Goal: Check status: Check status

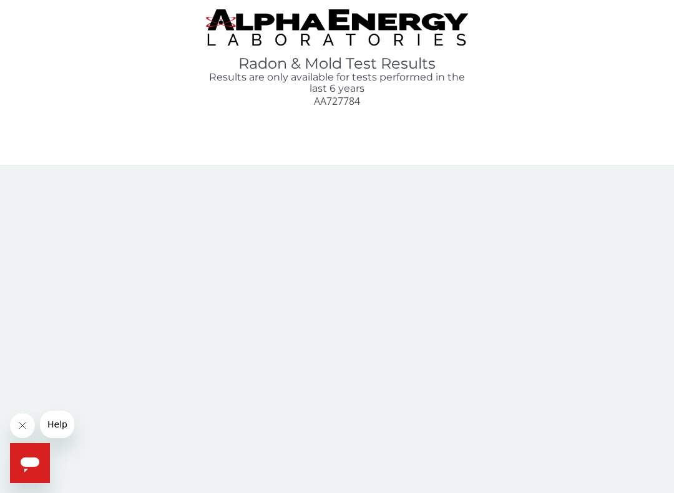
click at [326, 105] on span "AA727784" at bounding box center [337, 101] width 46 height 14
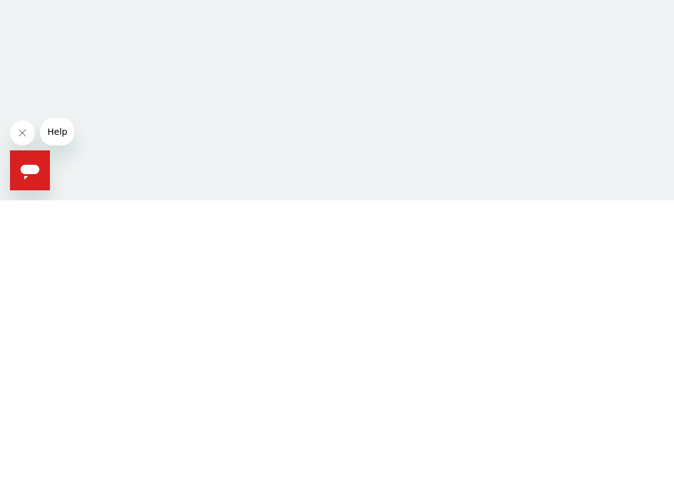
click at [55, 132] on span "Help" at bounding box center [57, 132] width 20 height 10
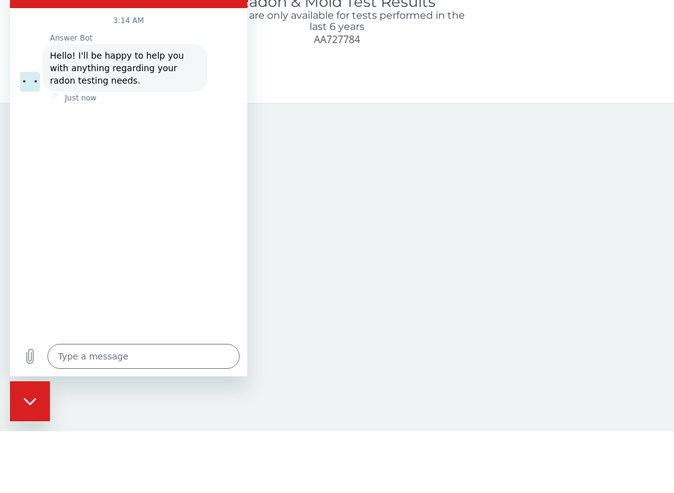
type textarea "x"
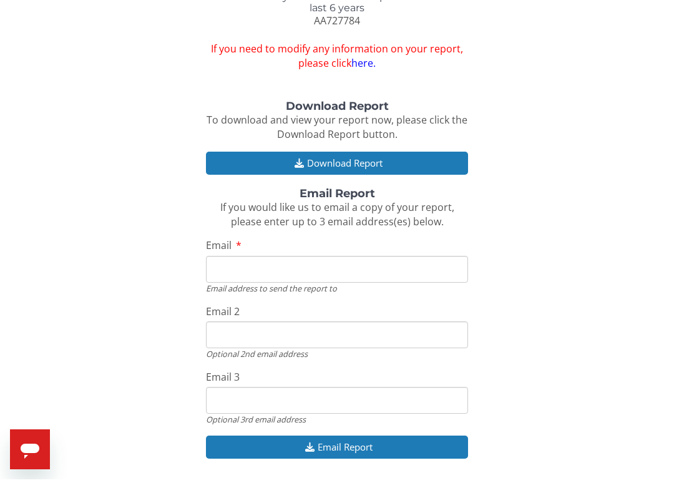
scroll to position [99, 0]
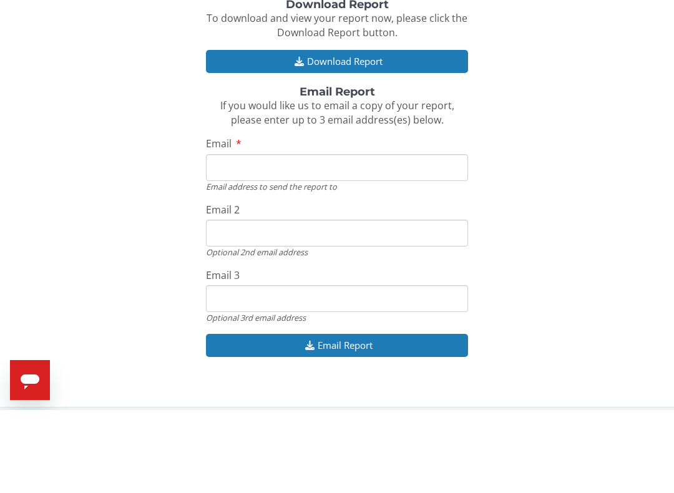
click at [385, 237] on input "Email" at bounding box center [337, 250] width 262 height 27
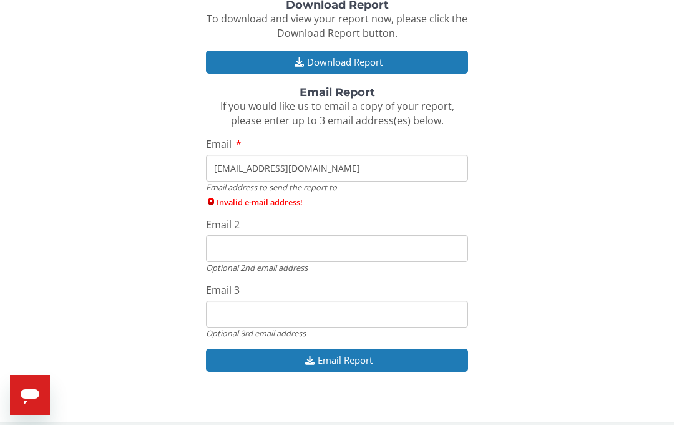
scroll to position [167, 0]
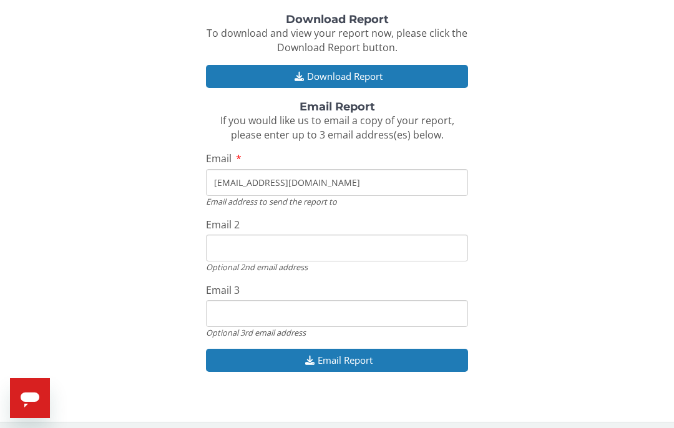
type input "[EMAIL_ADDRESS][DOMAIN_NAME]"
click at [405, 354] on button "Email Report" at bounding box center [337, 360] width 262 height 23
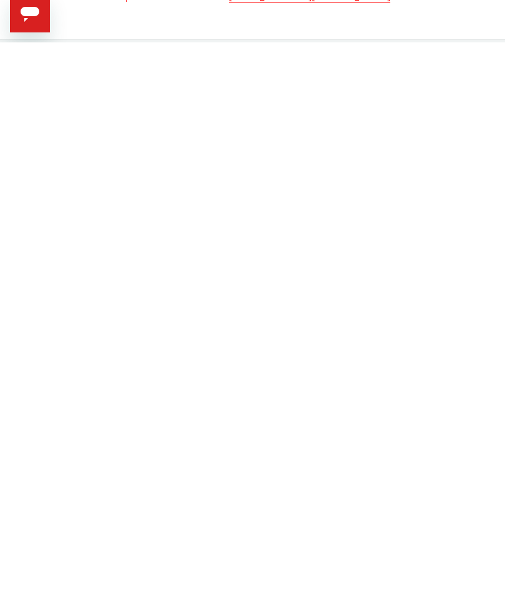
scroll to position [0, 0]
